Goal: Information Seeking & Learning: Learn about a topic

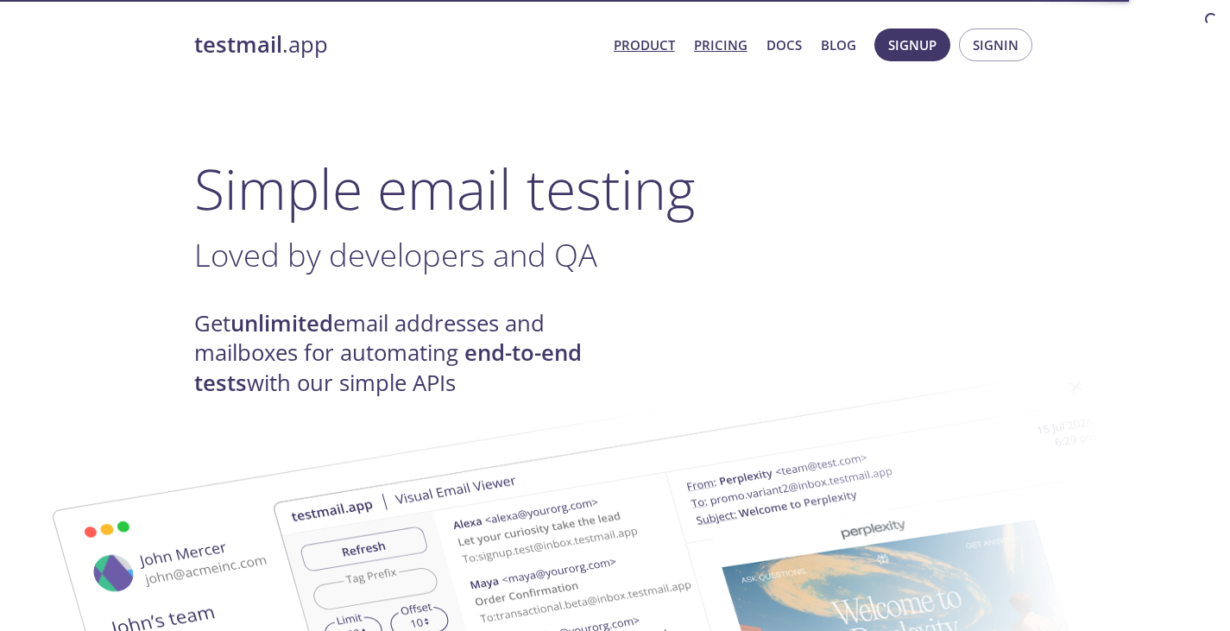
click at [714, 51] on link "Pricing" at bounding box center [721, 45] width 54 height 22
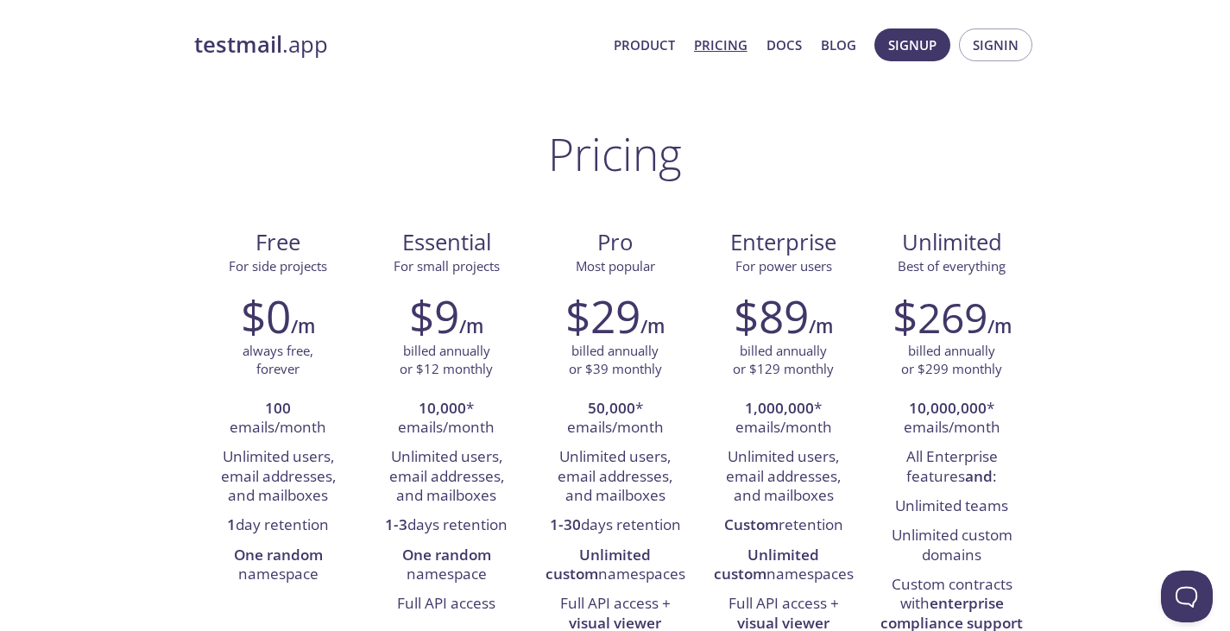
click at [299, 53] on link "testmail .app" at bounding box center [397, 44] width 406 height 29
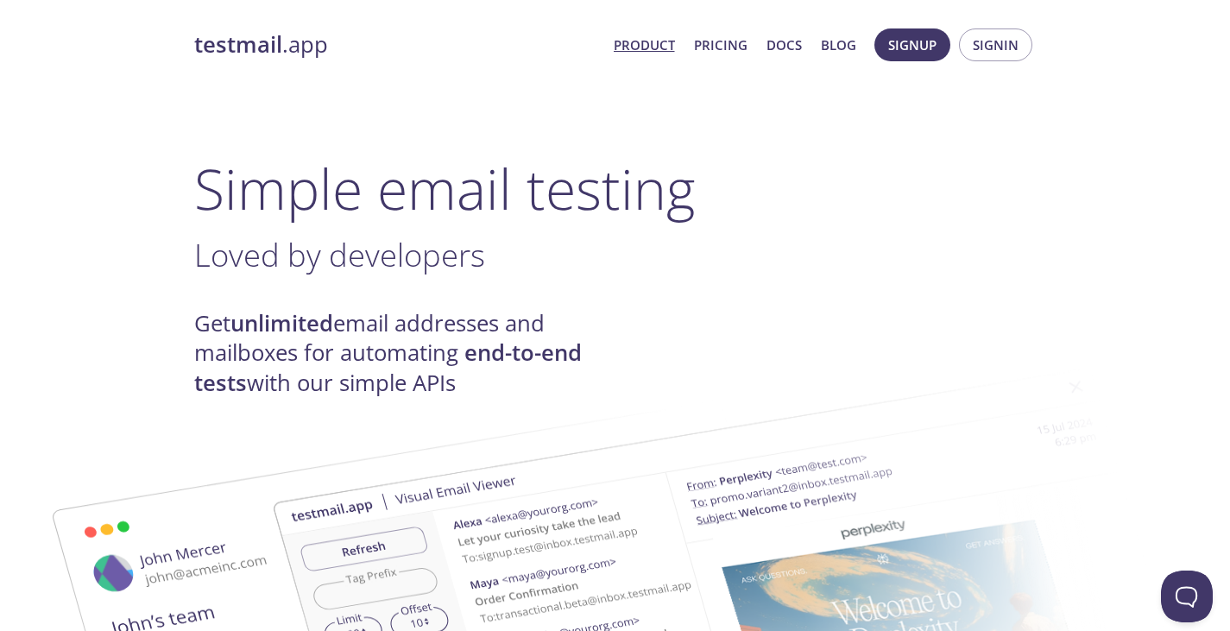
drag, startPoint x: 299, startPoint y: 304, endPoint x: 287, endPoint y: 338, distance: 35.8
click at [753, 40] on span "Product Pricing Docs Blog" at bounding box center [734, 44] width 262 height 41
click at [734, 45] on link "Pricing" at bounding box center [721, 45] width 54 height 22
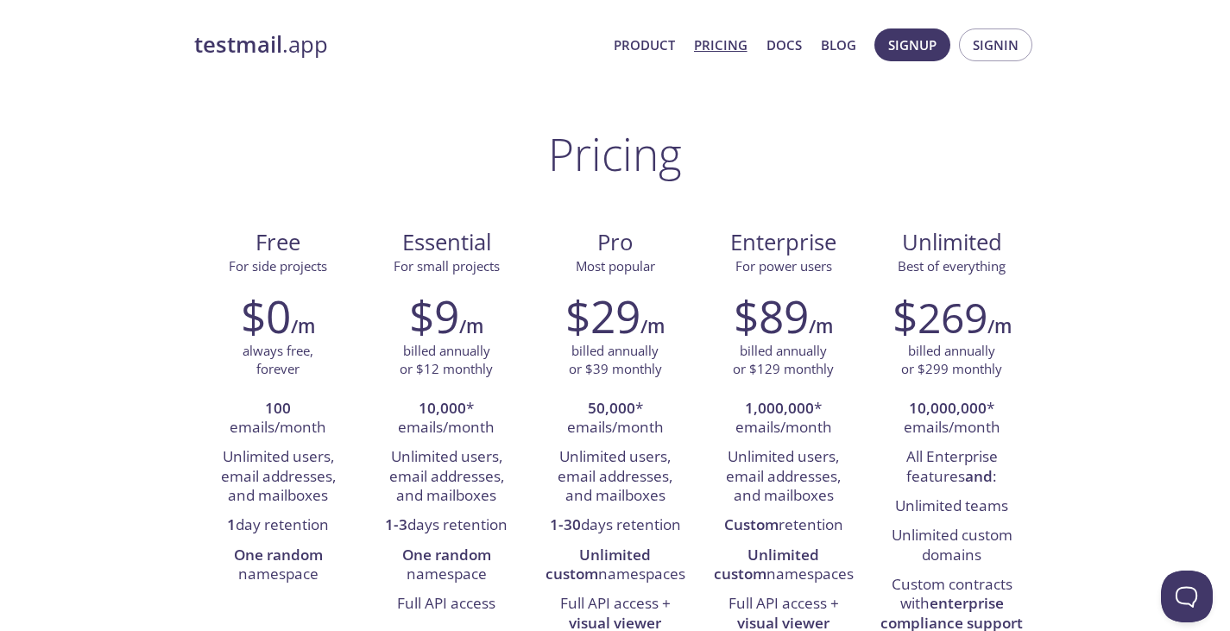
click at [277, 40] on strong "testmail" at bounding box center [238, 44] width 88 height 30
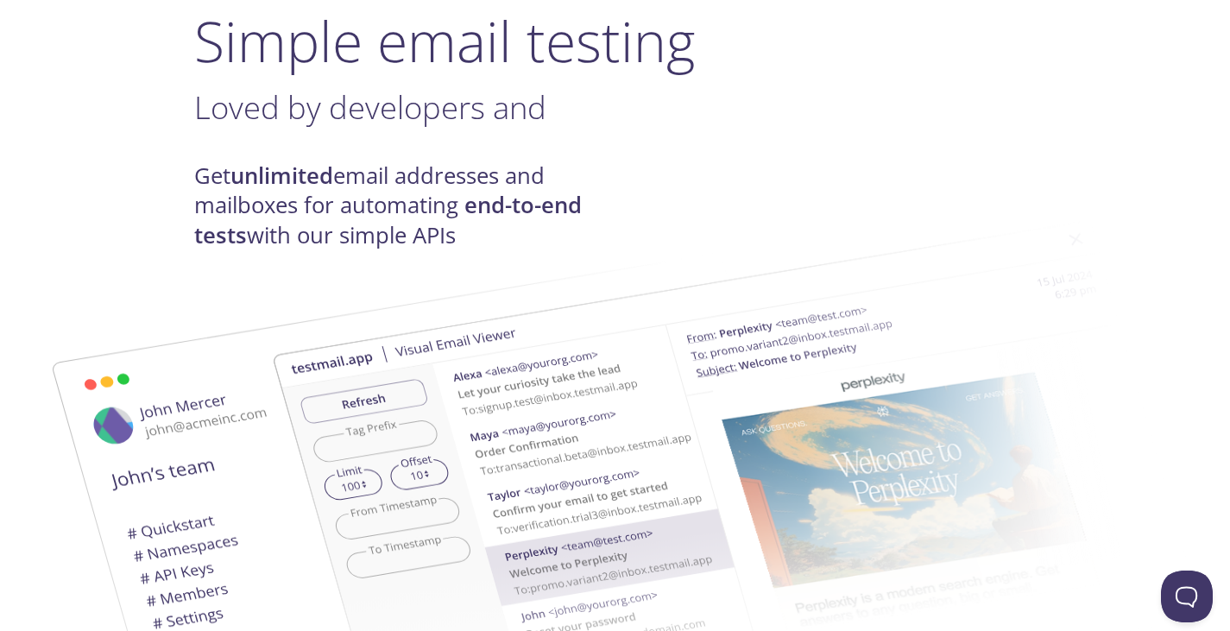
scroll to position [259, 0]
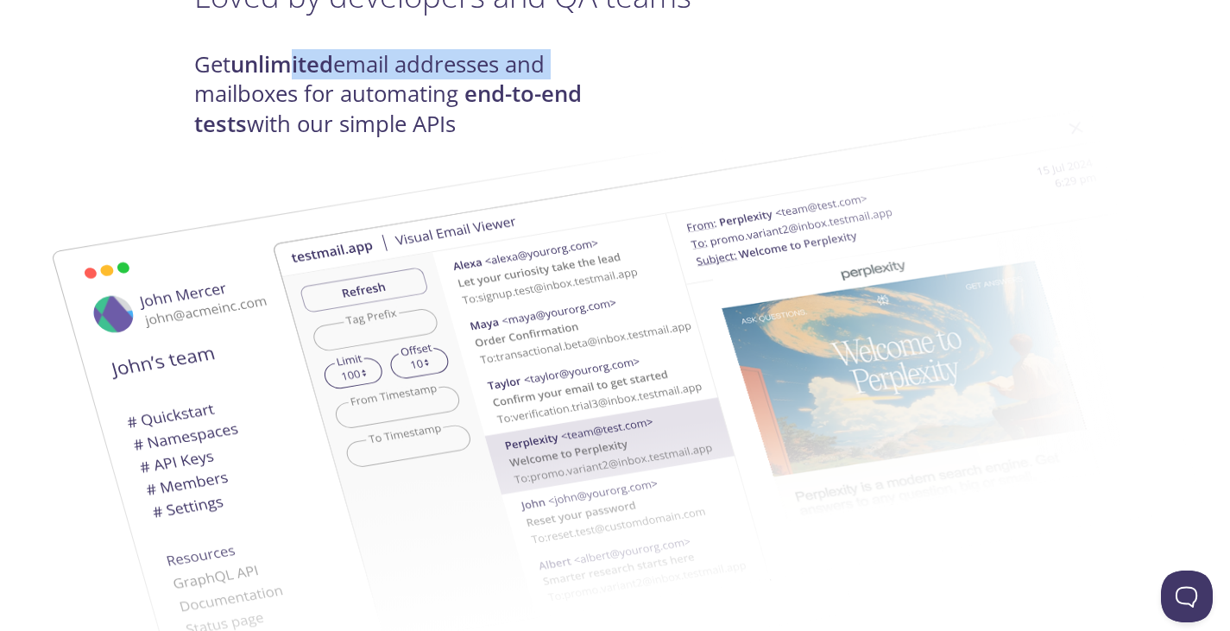
drag, startPoint x: 295, startPoint y: 68, endPoint x: 580, endPoint y: 64, distance: 284.9
click at [580, 64] on h4 "Get unlimited email addresses and mailboxes for automating end-to-end tests wit…" at bounding box center [404, 94] width 421 height 89
click at [579, 64] on h4 "Get unlimited email addresses and mailboxes for automating end-to-end tests wit…" at bounding box center [404, 94] width 421 height 89
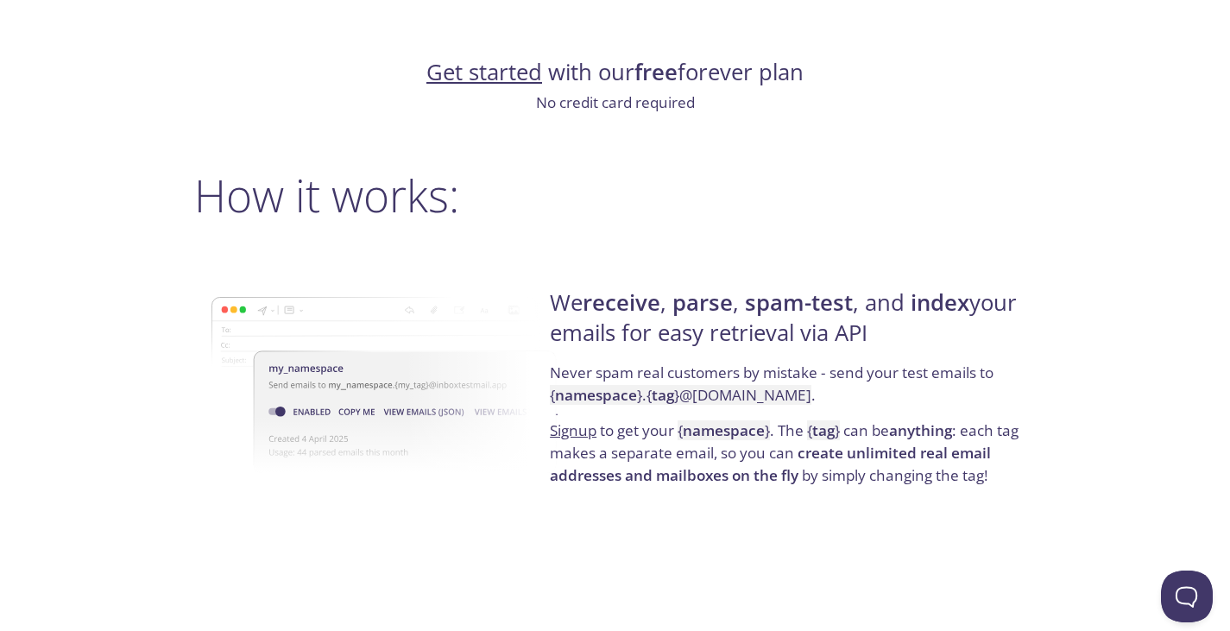
scroll to position [1122, 0]
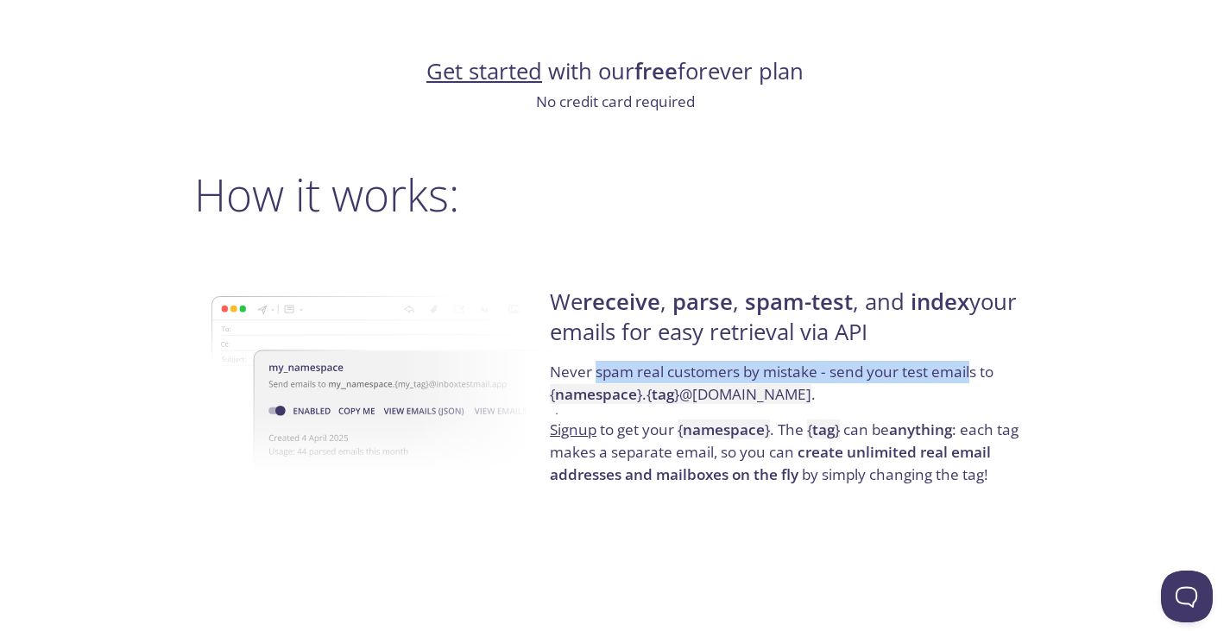
drag, startPoint x: 594, startPoint y: 369, endPoint x: 974, endPoint y: 373, distance: 379.9
click at [974, 373] on p "Never spam real customers by mistake - send your test emails to { namespace } .…" at bounding box center [790, 390] width 481 height 58
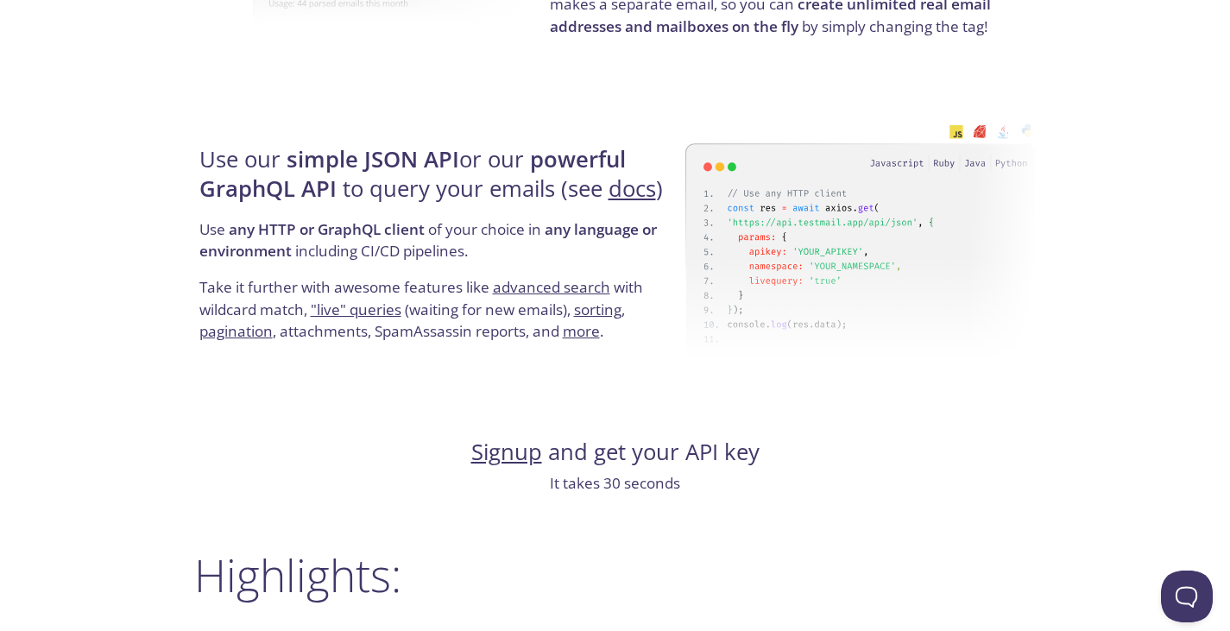
scroll to position [1640, 0]
